Goal: Use online tool/utility: Utilize a website feature to perform a specific function

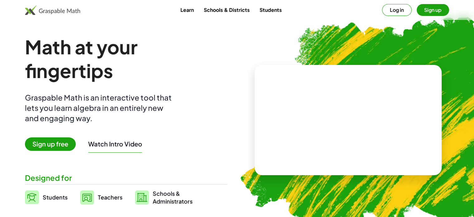
click at [433, 12] on button "Sign up" at bounding box center [433, 10] width 32 height 12
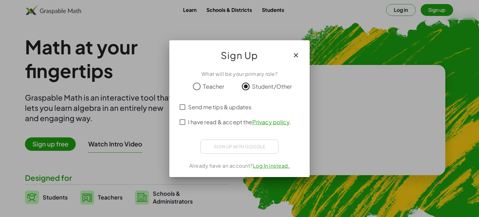
click at [190, 121] on span "I have read & accept the Privacy policy ." at bounding box center [239, 122] width 103 height 8
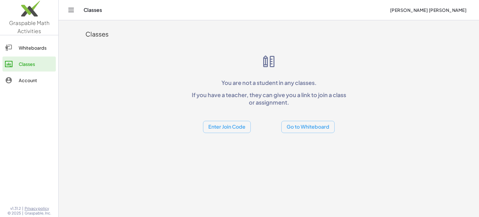
click at [298, 127] on button "Go to Whiteboard" at bounding box center [307, 127] width 53 height 12
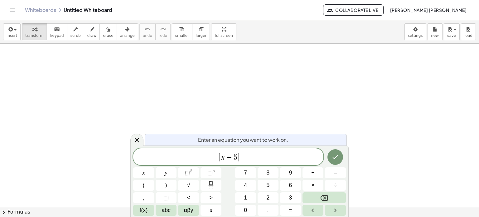
click at [248, 157] on span "| x + 5 | ​" at bounding box center [228, 157] width 190 height 10
click at [336, 156] on icon "Done" at bounding box center [334, 156] width 7 height 7
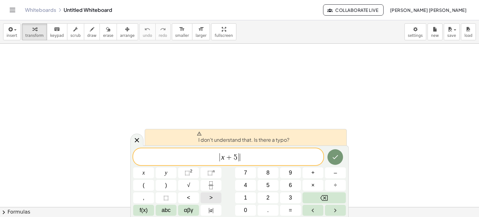
click at [208, 199] on button ">" at bounding box center [211, 197] width 21 height 11
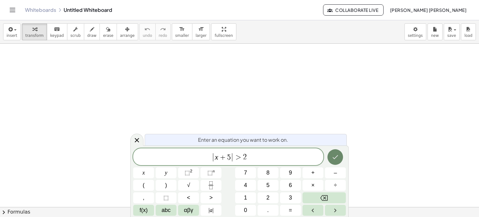
click at [338, 161] on button "Done" at bounding box center [335, 157] width 16 height 16
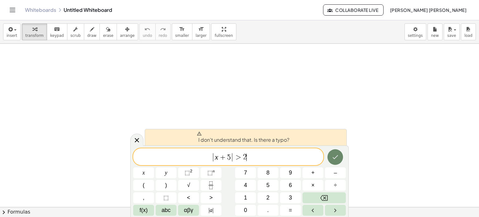
click at [332, 151] on button "Done" at bounding box center [335, 157] width 16 height 16
click at [336, 153] on icon "Done" at bounding box center [334, 156] width 7 height 7
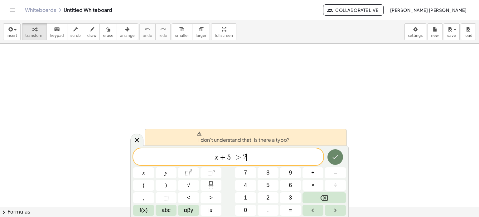
click at [336, 153] on icon "Done" at bounding box center [334, 156] width 7 height 7
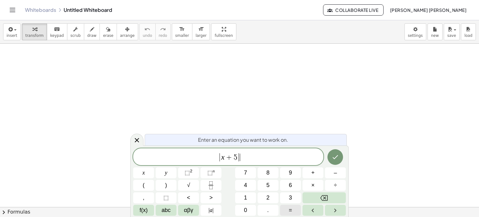
click at [291, 206] on span "=" at bounding box center [290, 210] width 3 height 8
click at [268, 201] on span "2" at bounding box center [267, 197] width 3 height 8
click at [331, 158] on button "Done" at bounding box center [335, 157] width 16 height 16
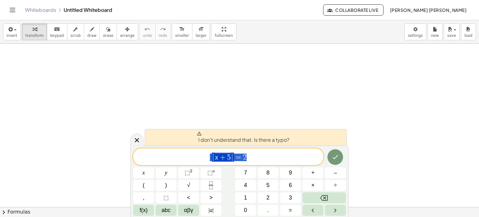
drag, startPoint x: 202, startPoint y: 160, endPoint x: 303, endPoint y: 158, distance: 100.7
click at [303, 158] on span "| x + 5 | = 2" at bounding box center [228, 157] width 190 height 10
click at [326, 208] on button "Right arrow" at bounding box center [335, 210] width 21 height 11
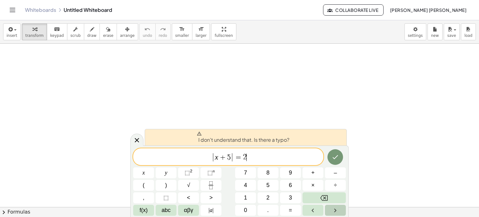
click at [326, 208] on button "Right arrow" at bounding box center [335, 210] width 21 height 11
click at [348, 127] on body "Graspable Math Activities Whiteboards Classes Account v1.31.2 | Privacy policy …" at bounding box center [239, 108] width 479 height 217
click at [135, 142] on icon at bounding box center [136, 139] width 7 height 7
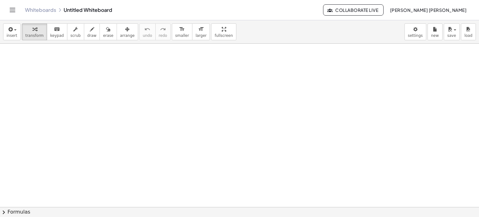
drag, startPoint x: 256, startPoint y: 116, endPoint x: 263, endPoint y: 121, distance: 8.7
click at [263, 121] on div at bounding box center [239, 207] width 479 height 327
click at [151, 84] on div at bounding box center [239, 207] width 479 height 327
drag, startPoint x: 100, startPoint y: 82, endPoint x: 50, endPoint y: 69, distance: 51.6
click at [50, 69] on div at bounding box center [239, 207] width 479 height 327
